Goal: Check status: Check status

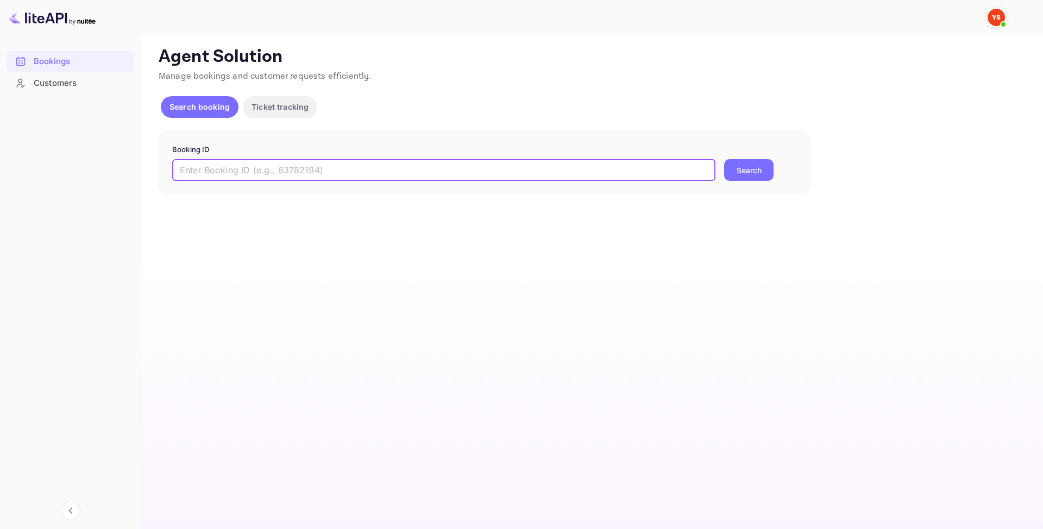
click at [267, 174] on input "text" at bounding box center [443, 170] width 543 height 22
paste input "9561562"
type input "9561562"
click at [756, 168] on button "Search" at bounding box center [748, 170] width 49 height 22
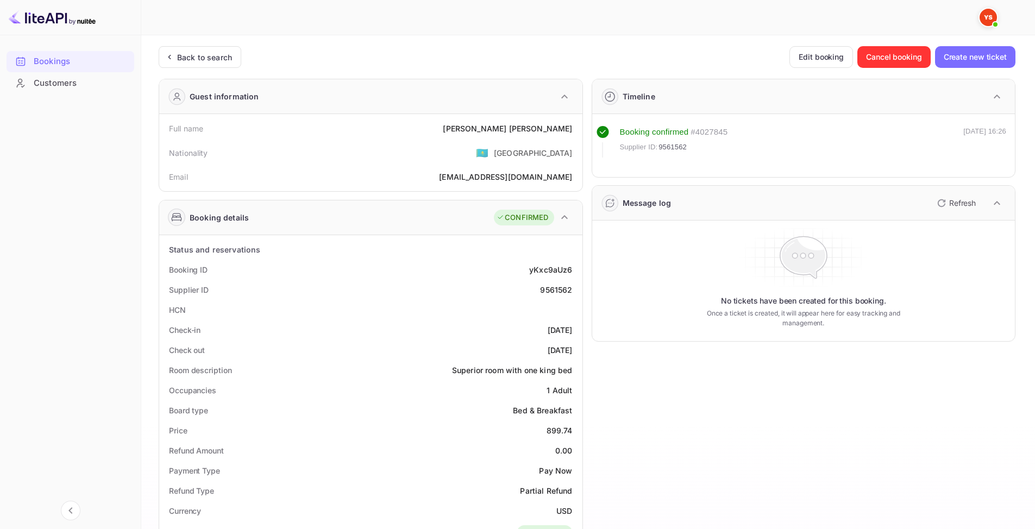
click at [551, 288] on div "9561562" at bounding box center [556, 289] width 32 height 11
copy div "9561562"
click at [556, 284] on div "9561562" at bounding box center [556, 289] width 32 height 11
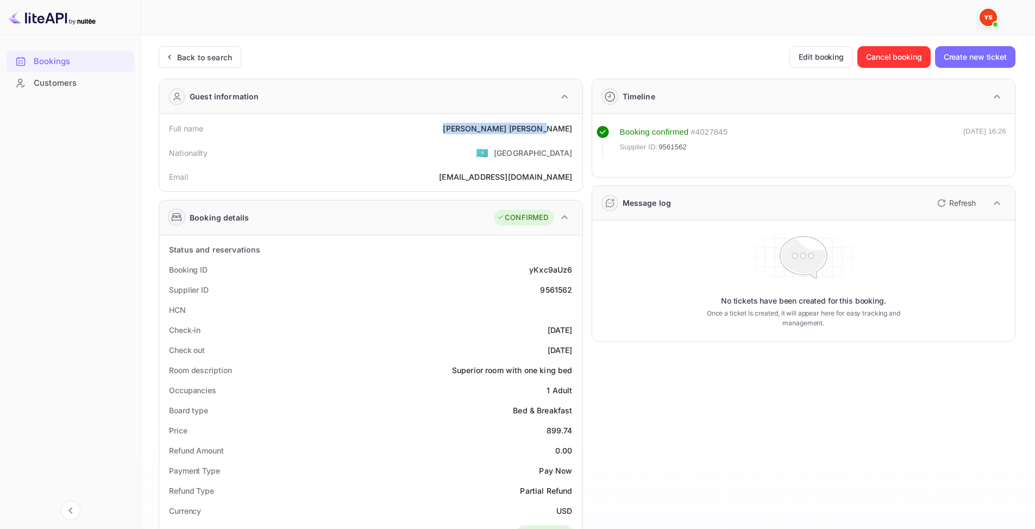
drag, startPoint x: 500, startPoint y: 119, endPoint x: 576, endPoint y: 125, distance: 76.8
click at [576, 125] on div "Full name [PERSON_NAME]" at bounding box center [371, 128] width 414 height 20
copy div "[PERSON_NAME]"
drag, startPoint x: 545, startPoint y: 427, endPoint x: 577, endPoint y: 432, distance: 33.0
click at [577, 432] on div "Price 899.74" at bounding box center [371, 430] width 414 height 20
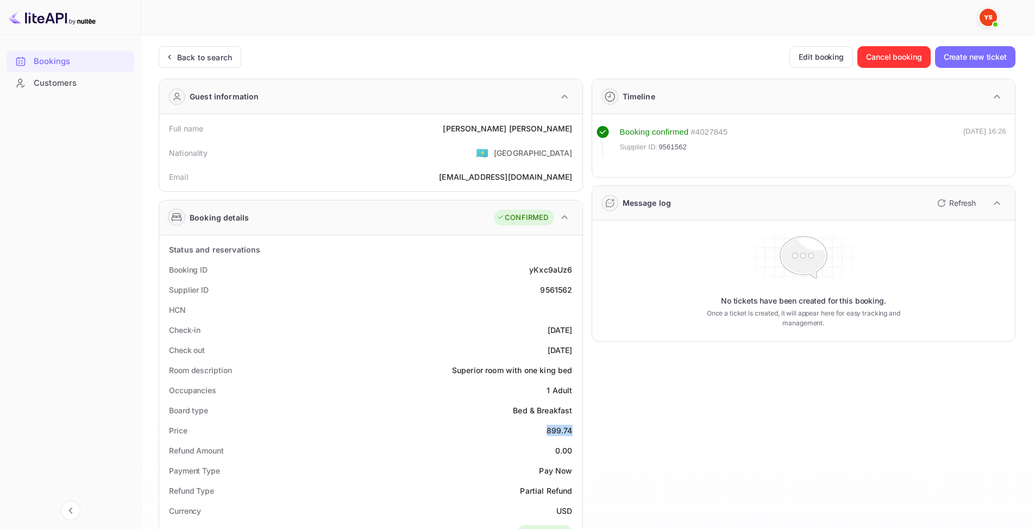
copy div "899.74"
